Goal: Task Accomplishment & Management: Manage account settings

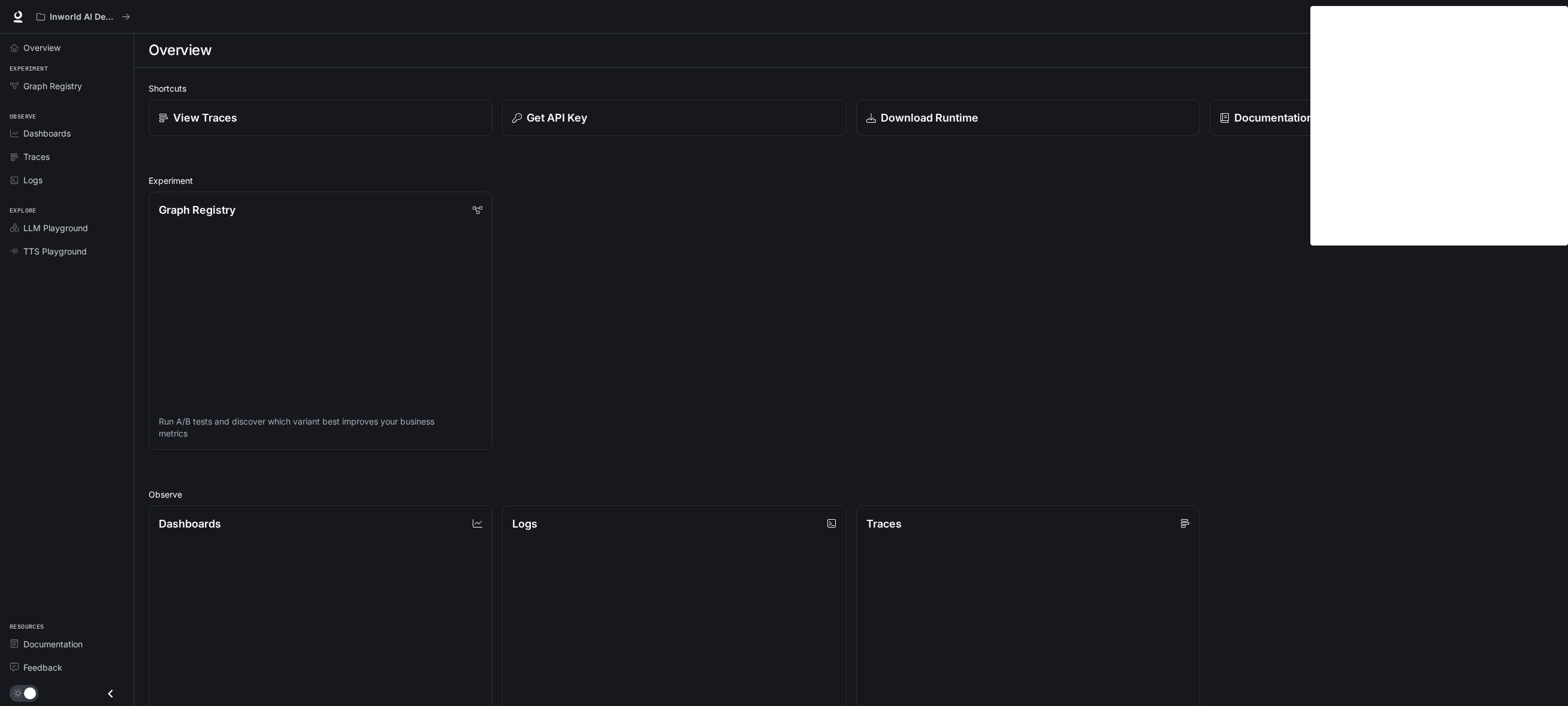
drag, startPoint x: 1538, startPoint y: 342, endPoint x: 1571, endPoint y: 337, distance: 33.4
click at [1561, 339] on div "Shortcuts View Traces Get API Key Download Runtime Documentation Experiment Gra…" at bounding box center [852, 580] width 1434 height 1023
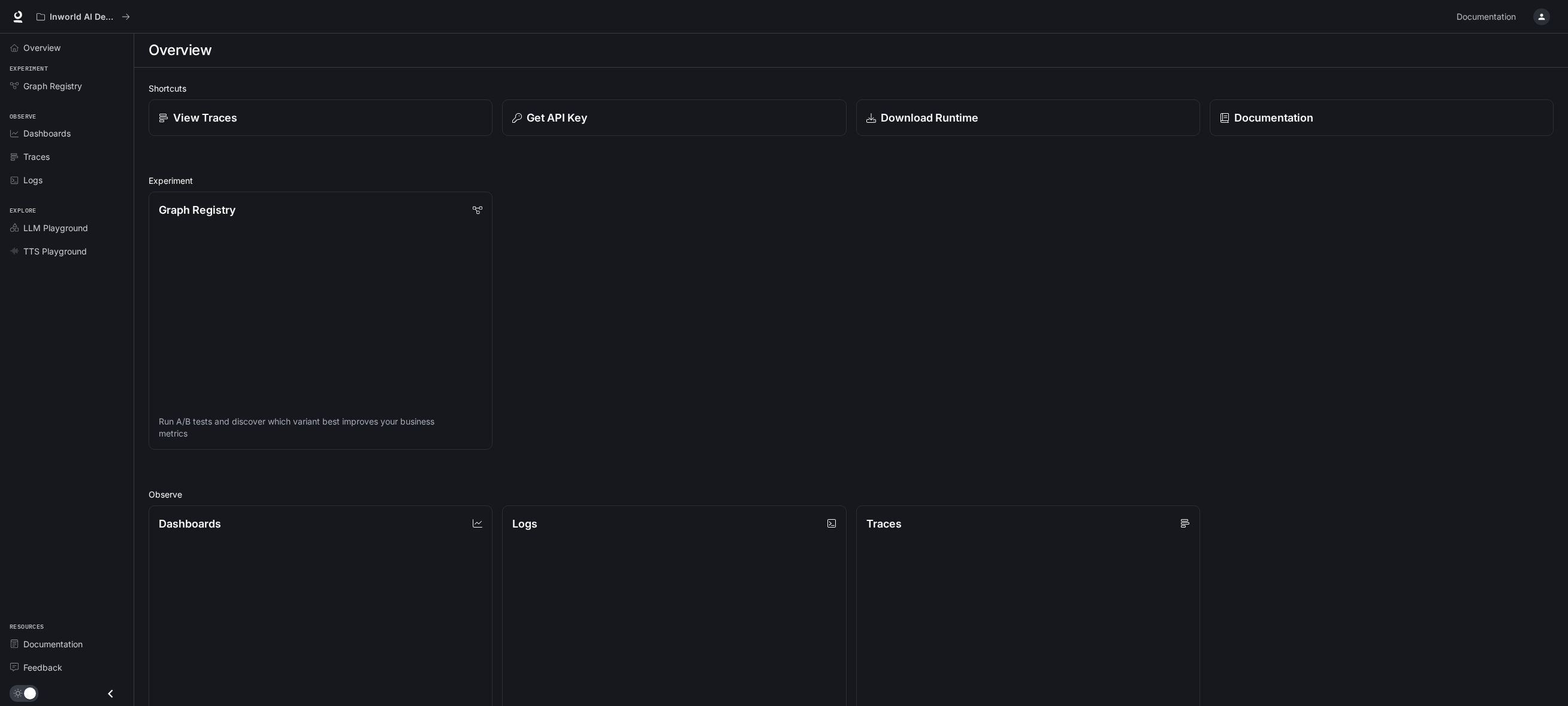
click at [1542, 20] on icon "button" at bounding box center [1542, 17] width 10 height 10
click at [1418, 207] on span "Sign out" at bounding box center [1465, 209] width 157 height 12
